Goal: Information Seeking & Learning: Find specific fact

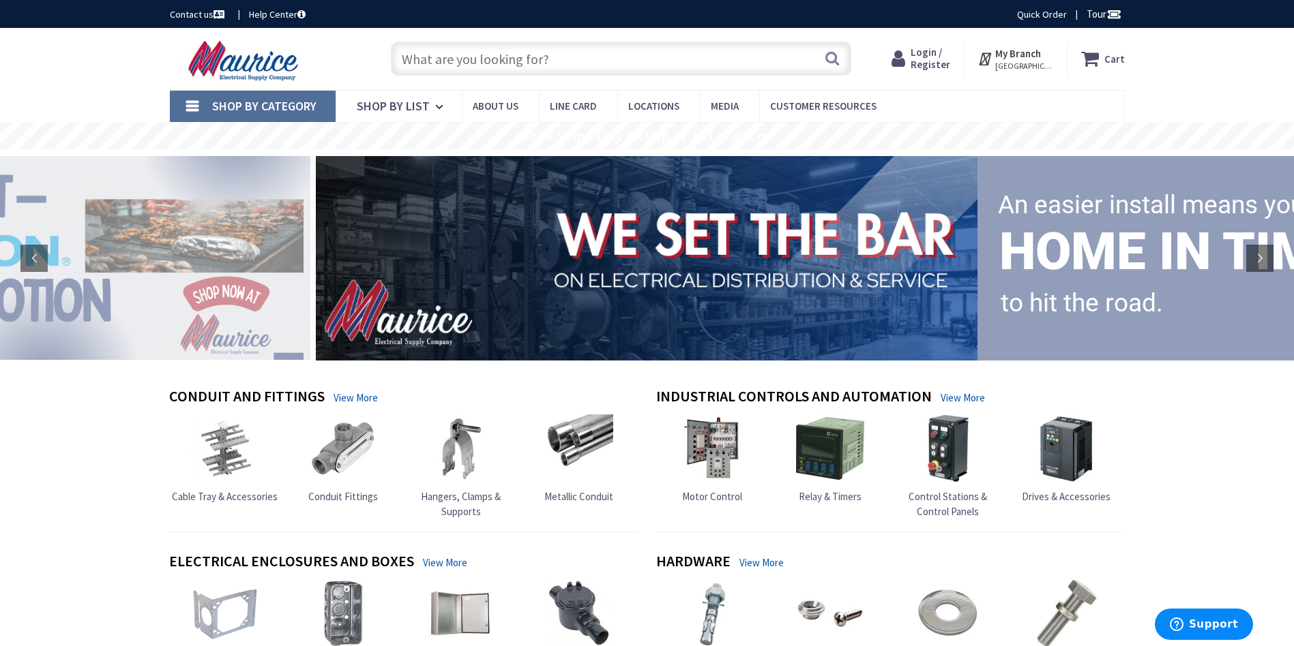
click at [626, 68] on input "text" at bounding box center [621, 59] width 460 height 34
type input "812C"
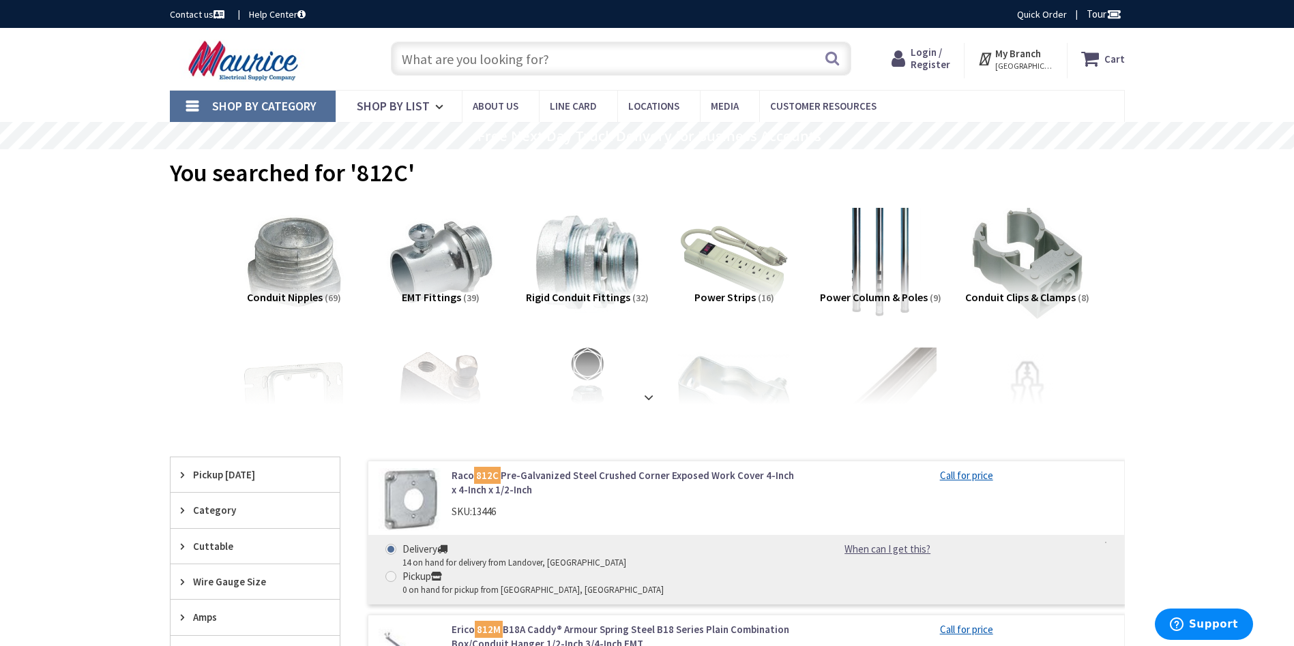
click at [641, 68] on input "text" at bounding box center [621, 59] width 460 height 34
type input "M6322"
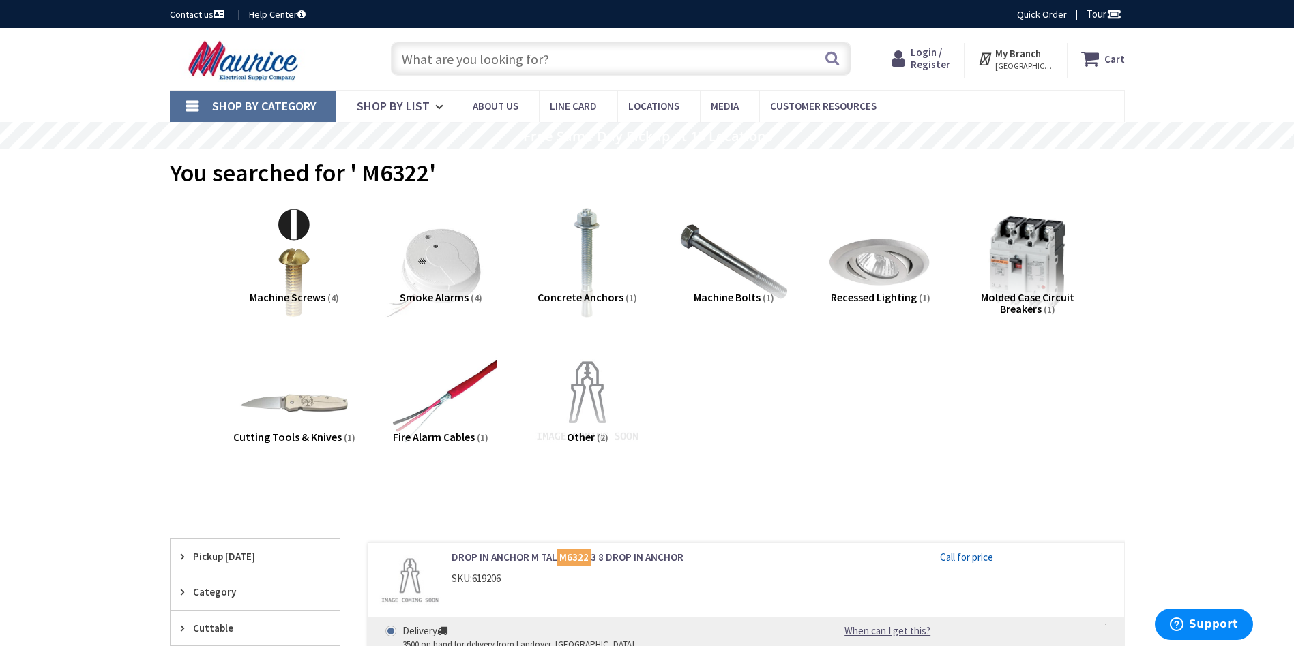
click at [541, 69] on input "text" at bounding box center [621, 59] width 460 height 34
type input "76401"
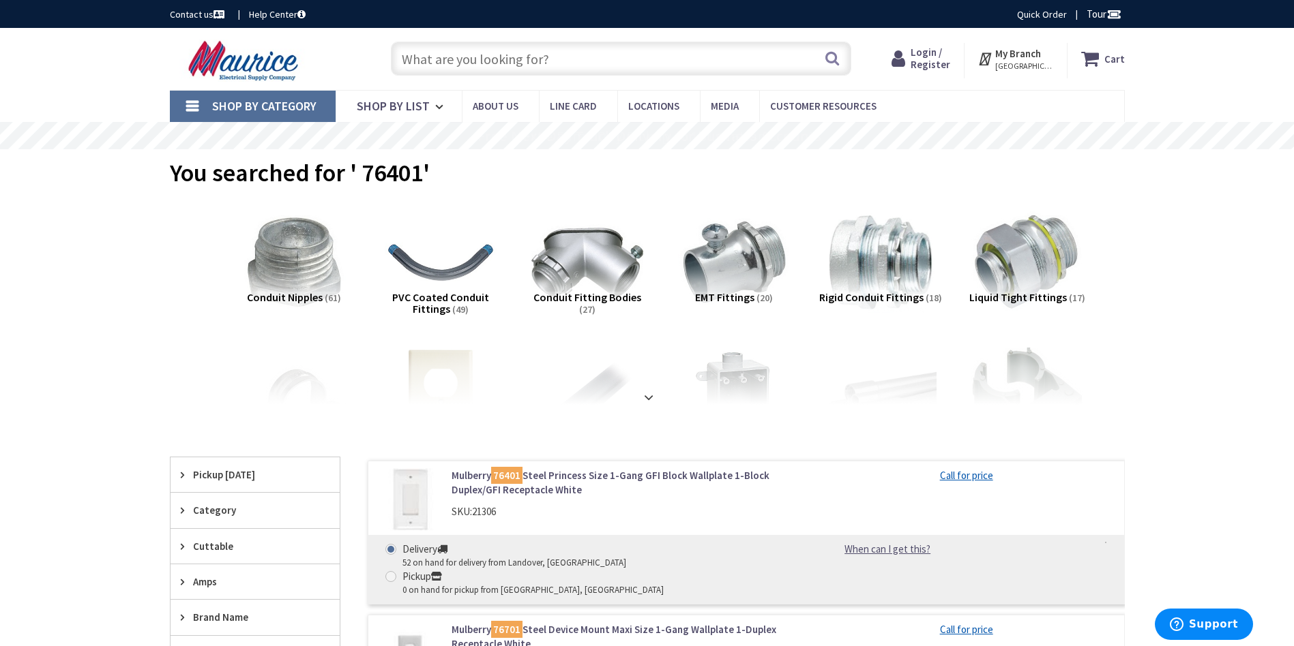
click at [567, 68] on input "text" at bounding box center [621, 59] width 460 height 34
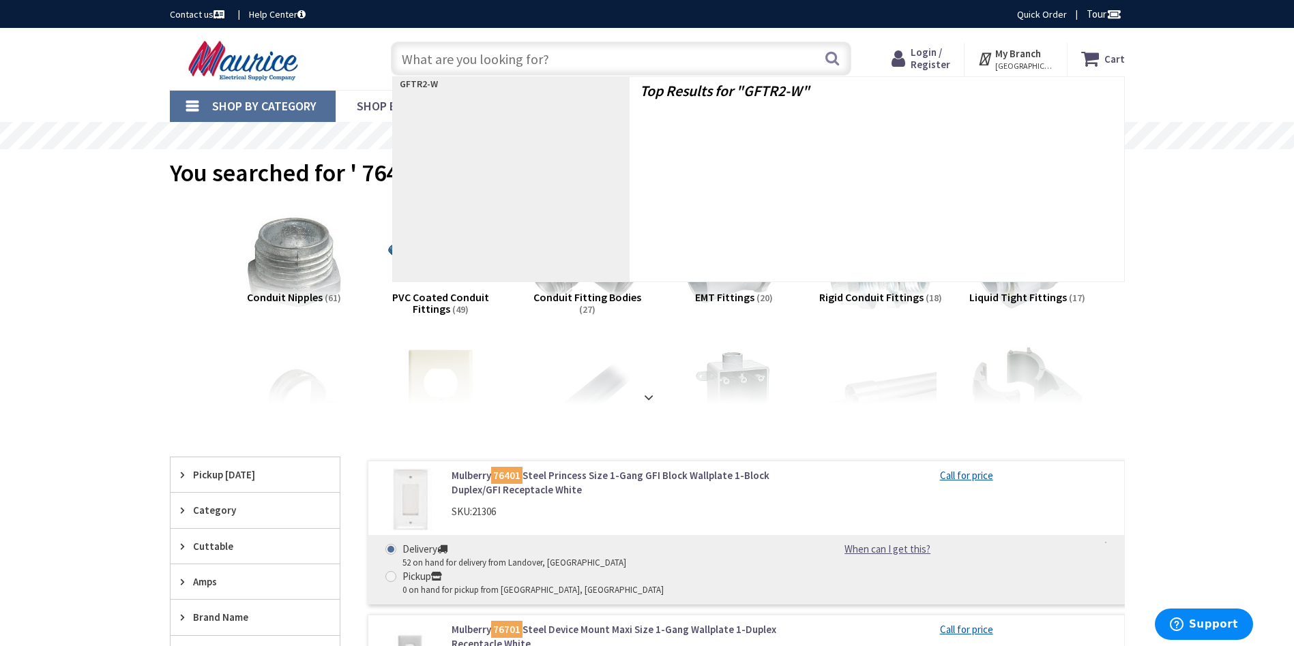
type input "GFTR2-W"
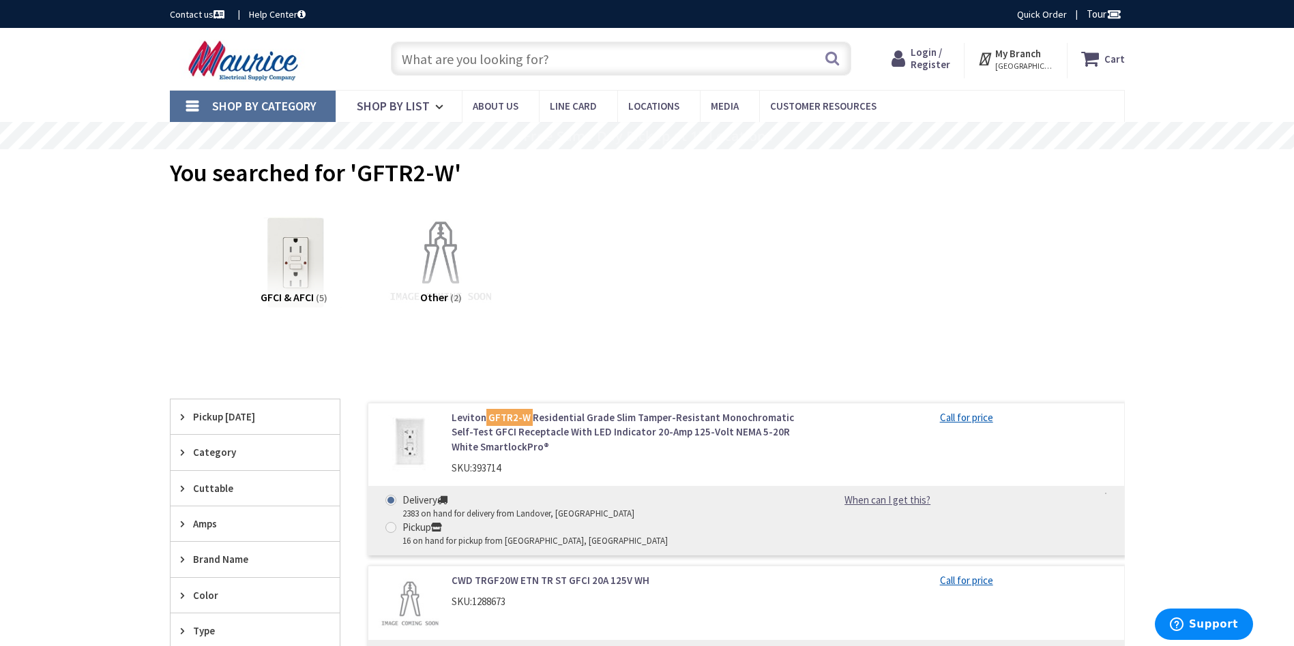
click at [605, 423] on link "Leviton GFTR2-W Residential Grade Slim Tamper-Resistant Monochromatic Self-Test…" at bounding box center [624, 433] width 347 height 44
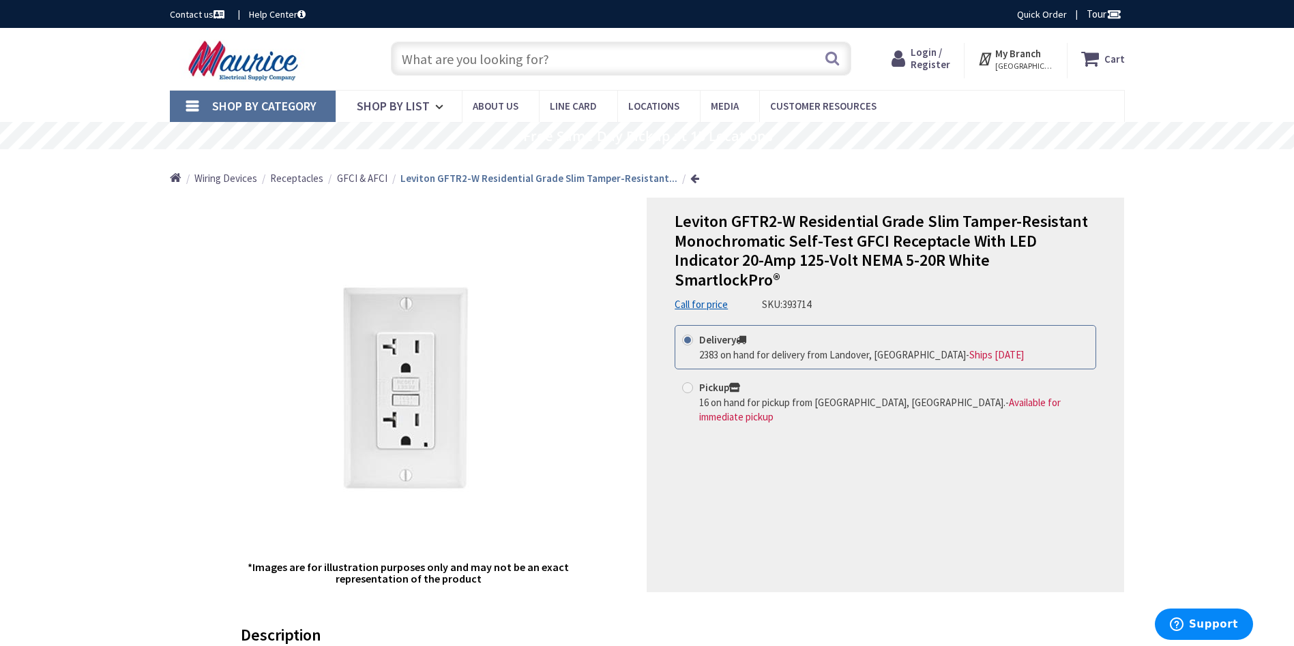
click at [594, 55] on input "text" at bounding box center [621, 59] width 460 height 34
type input "MX3200"
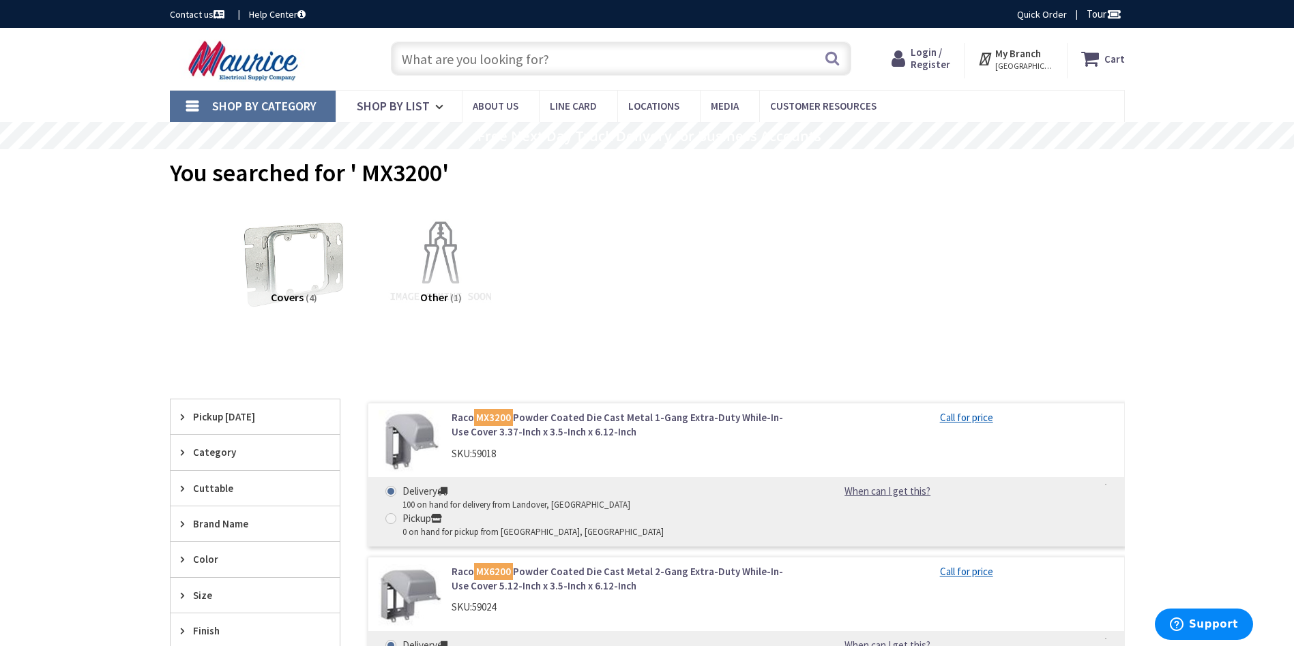
click at [500, 57] on input "text" at bounding box center [621, 59] width 460 height 34
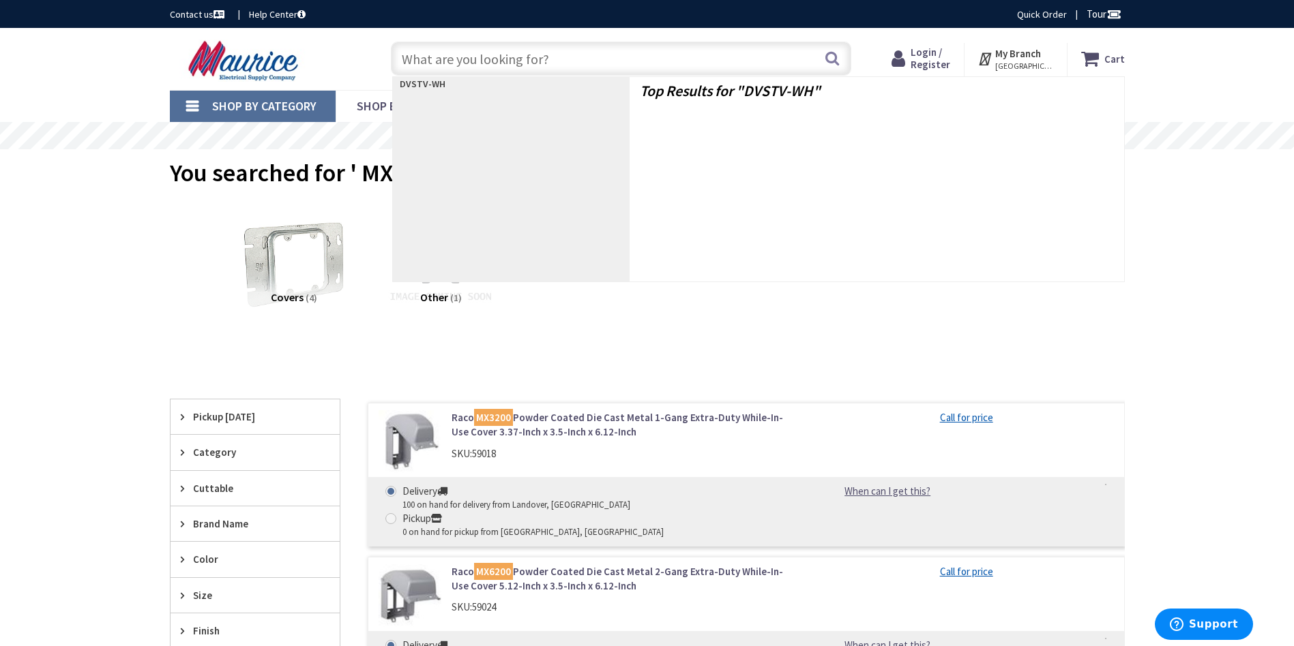
type input "DVSTV-WH"
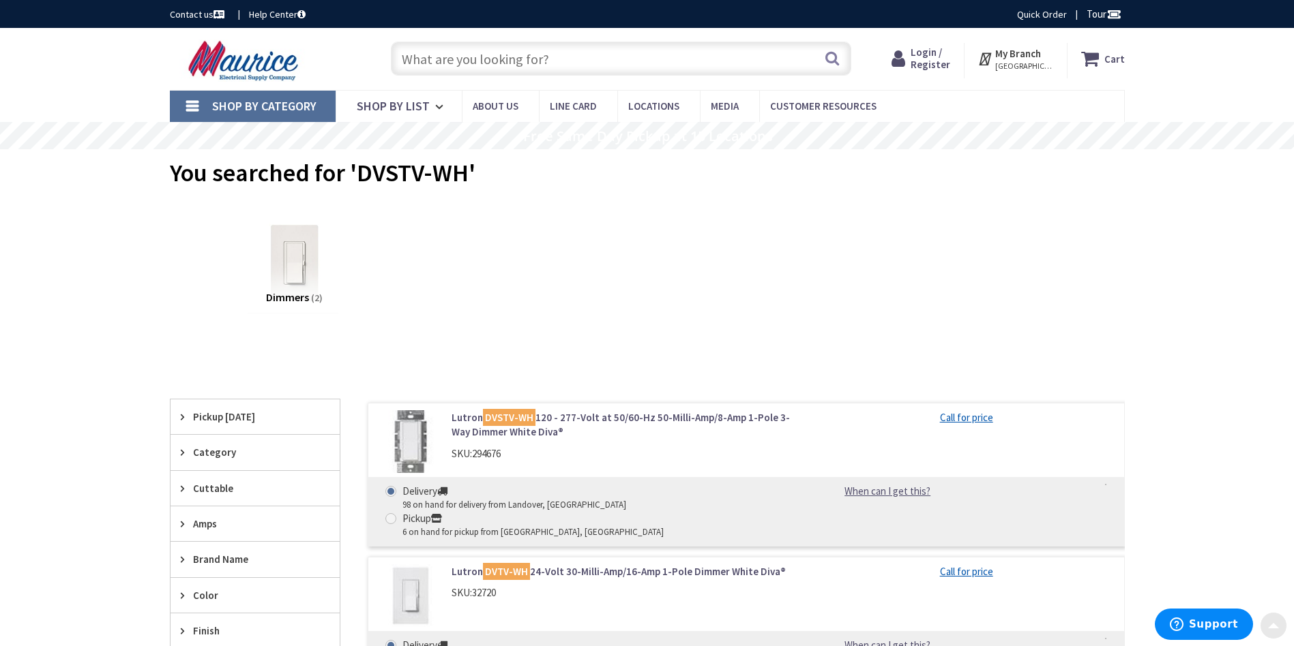
click at [548, 61] on input "text" at bounding box center [621, 59] width 460 height 34
type input "PJ26-W"
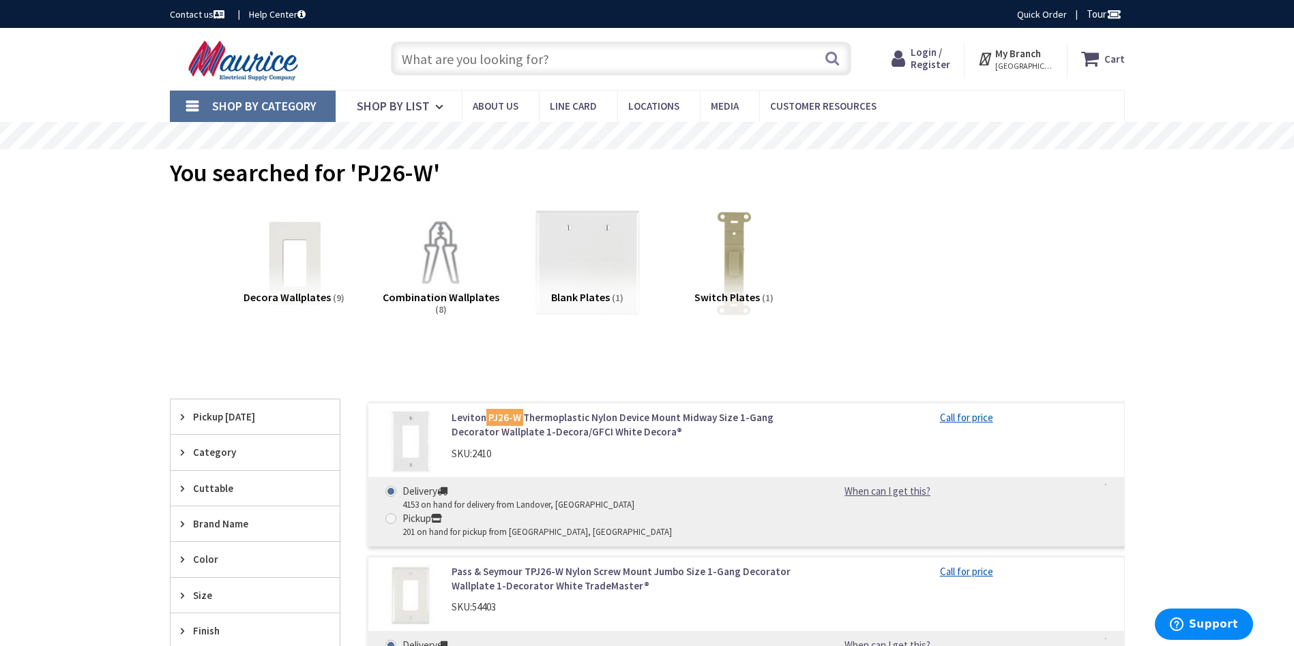
click at [625, 64] on input "text" at bounding box center [621, 59] width 460 height 34
type input "CS120-2W"
